Goal: Find specific page/section: Find specific page/section

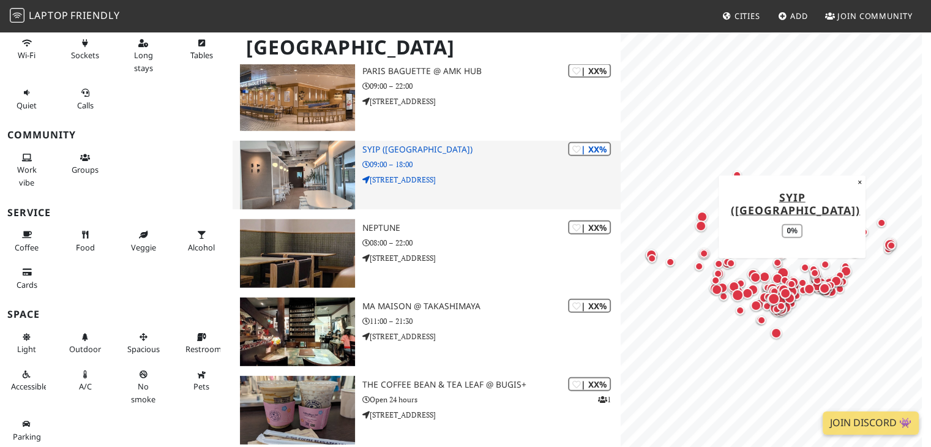
scroll to position [4228, 0]
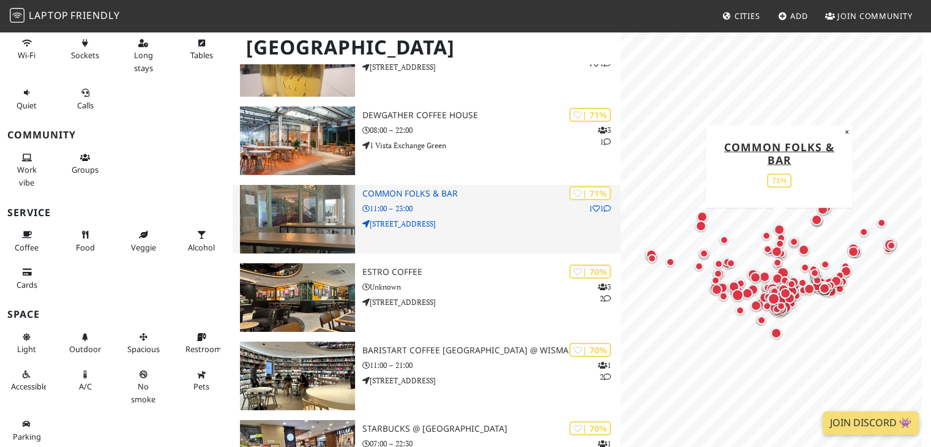
click at [406, 196] on h3 "Common Folks & Bar" at bounding box center [491, 194] width 259 height 10
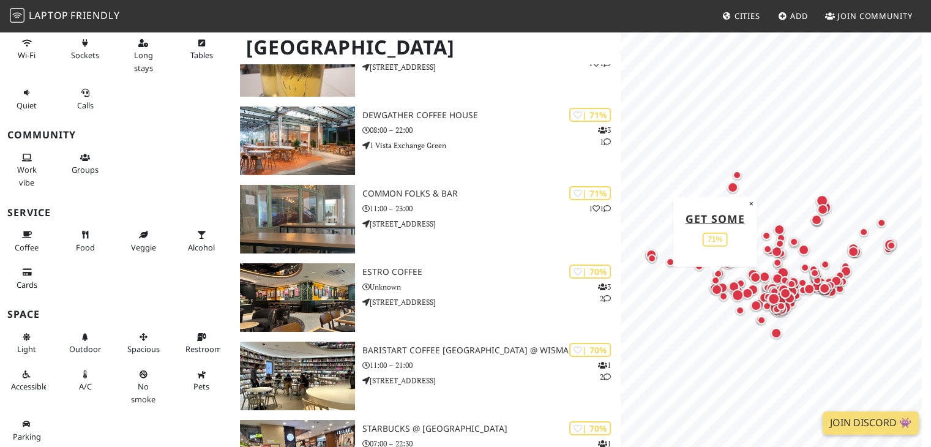
scroll to position [24867, 0]
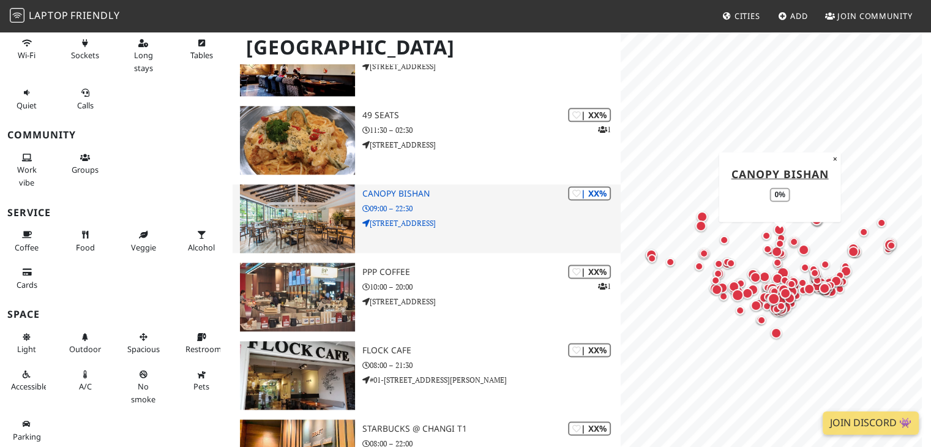
click at [282, 193] on img at bounding box center [297, 218] width 114 height 69
click at [377, 192] on h3 "Canopy Bishan" at bounding box center [491, 194] width 259 height 10
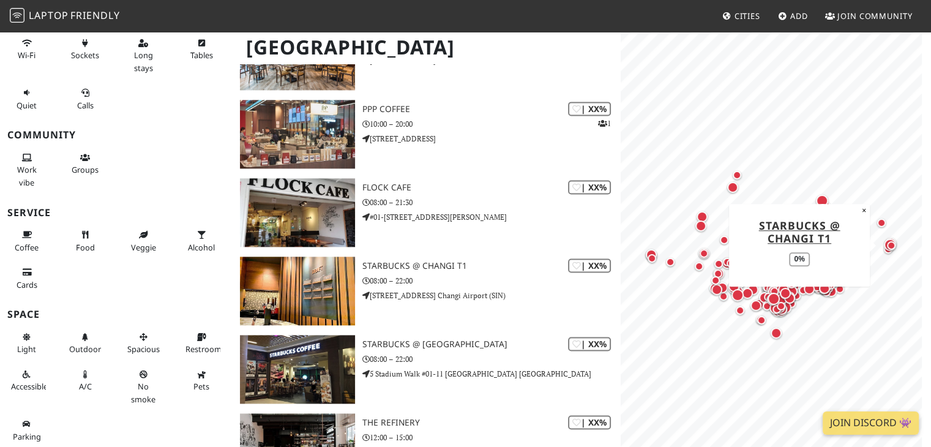
scroll to position [25051, 0]
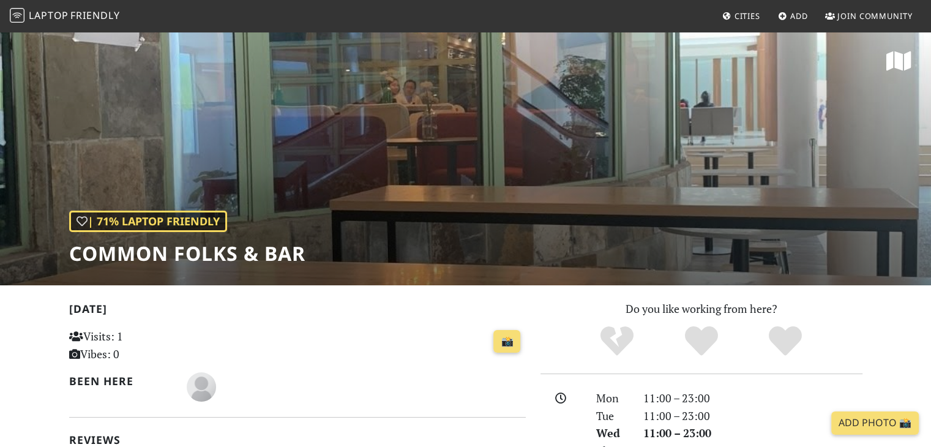
click at [706, 181] on div "| 71% Laptop Friendly Common Folks & Bar" at bounding box center [465, 158] width 931 height 255
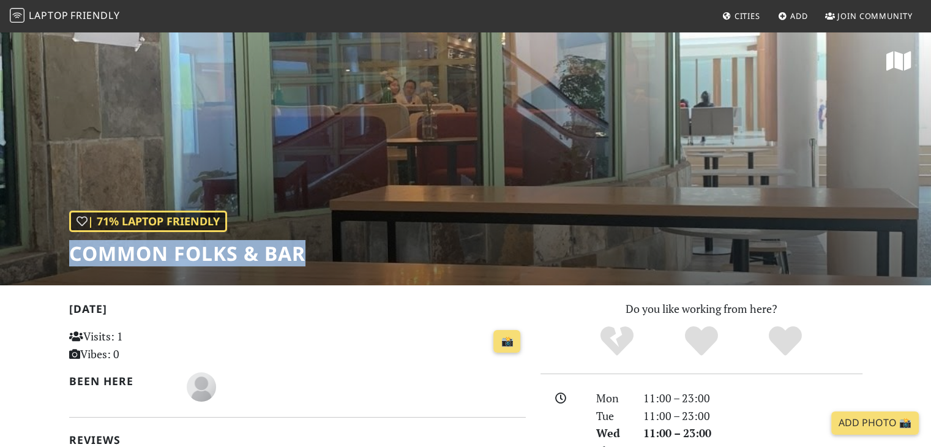
drag, startPoint x: 325, startPoint y: 254, endPoint x: 65, endPoint y: 238, distance: 260.0
click at [65, 238] on div "| 71% Laptop Friendly Common Folks & Bar" at bounding box center [465, 158] width 931 height 255
copy h1 "Common Folks & Bar"
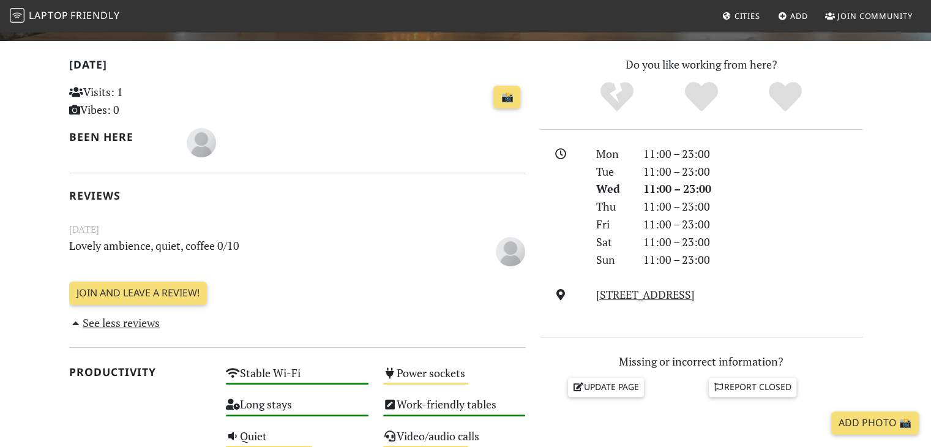
scroll to position [245, 0]
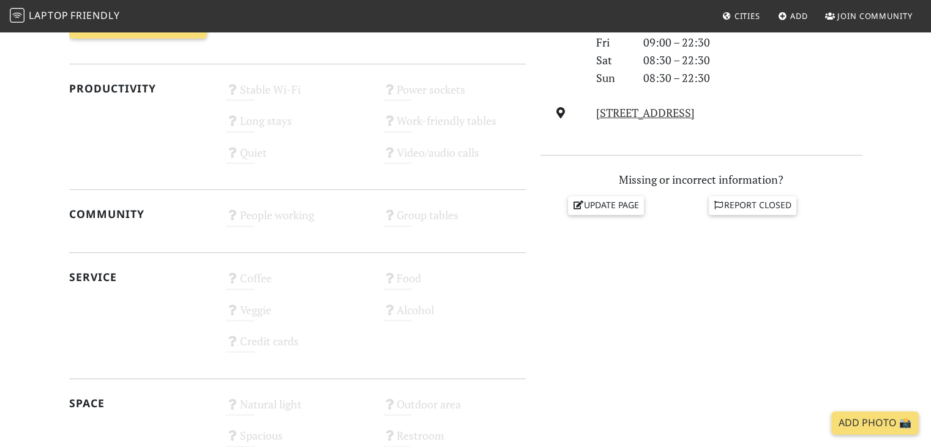
scroll to position [428, 0]
